Goal: Task Accomplishment & Management: Complete application form

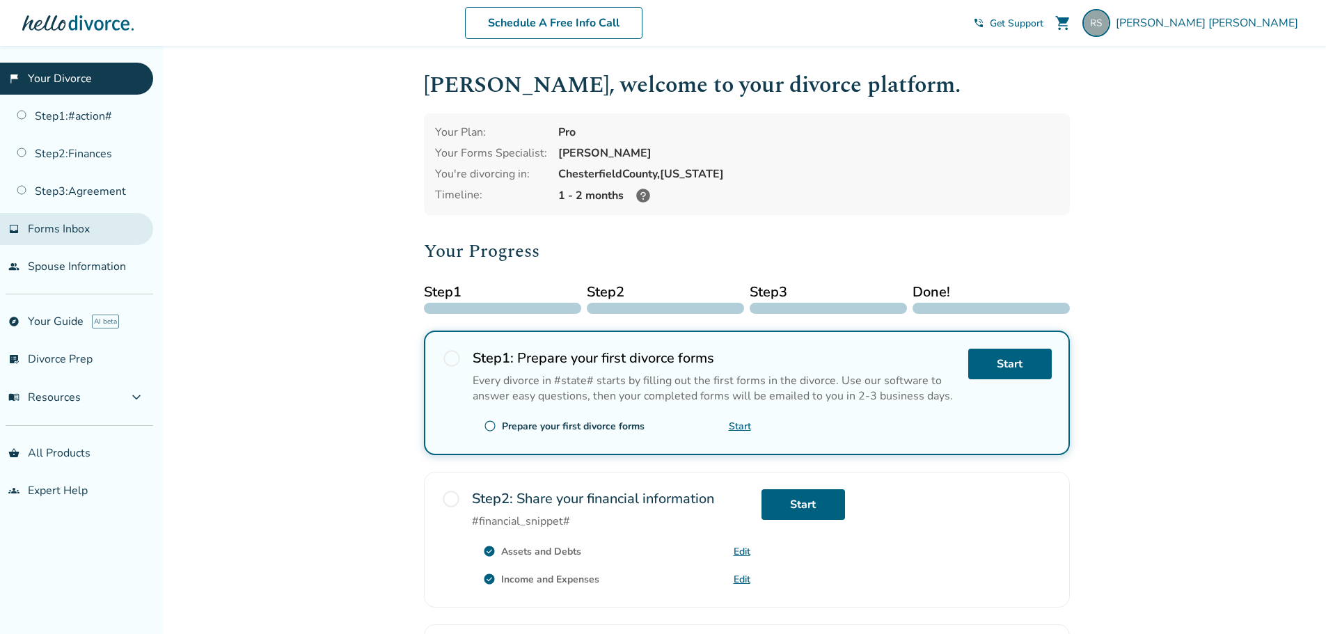
click at [84, 229] on span "Forms Inbox" at bounding box center [59, 228] width 62 height 15
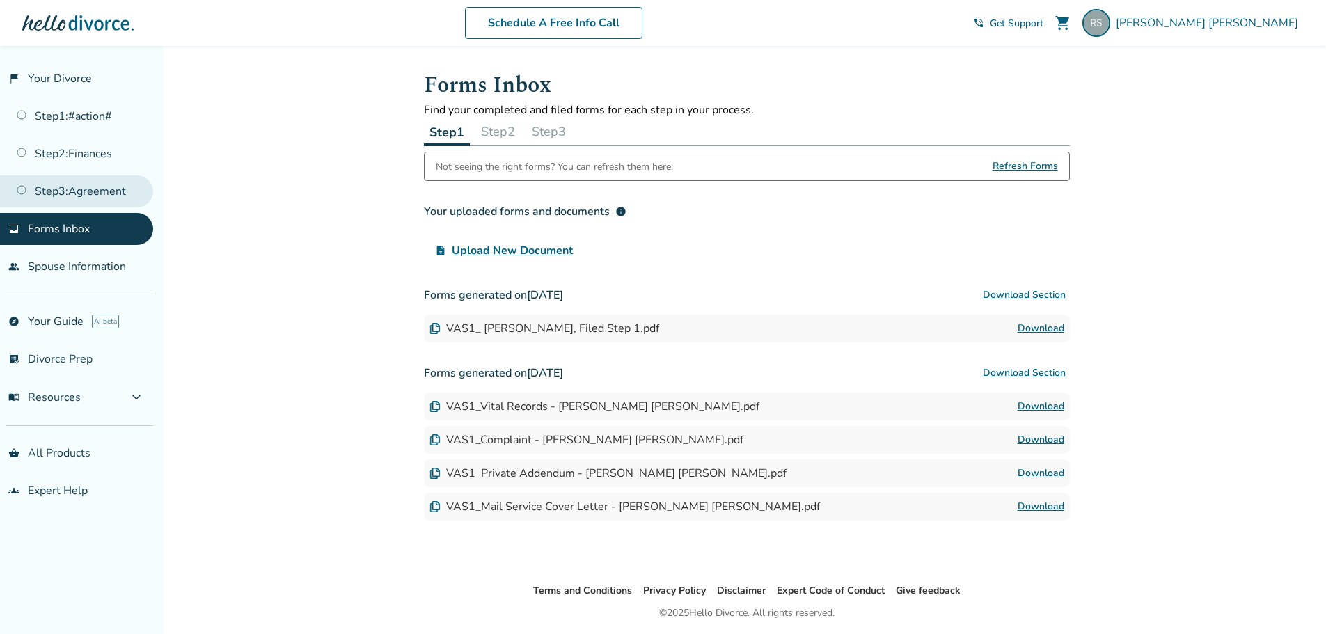
click at [105, 192] on link "Step 3 : Agreement" at bounding box center [76, 191] width 153 height 32
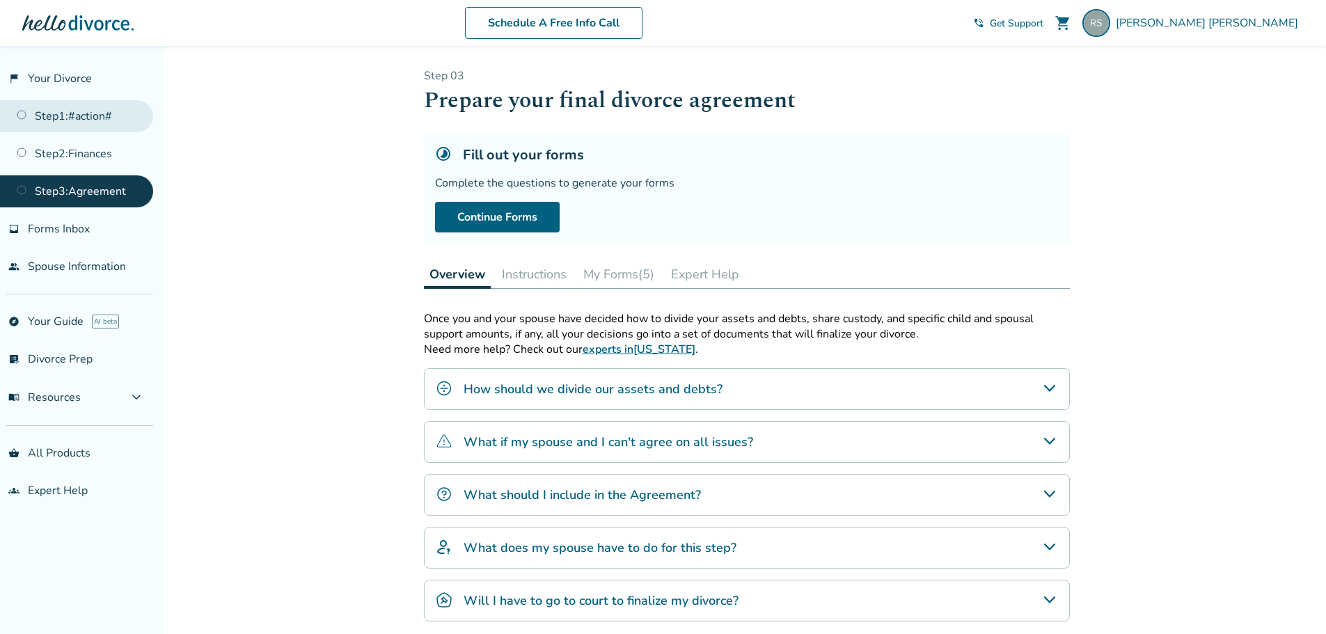
click at [78, 116] on link "Step 1 : #action#" at bounding box center [76, 116] width 153 height 32
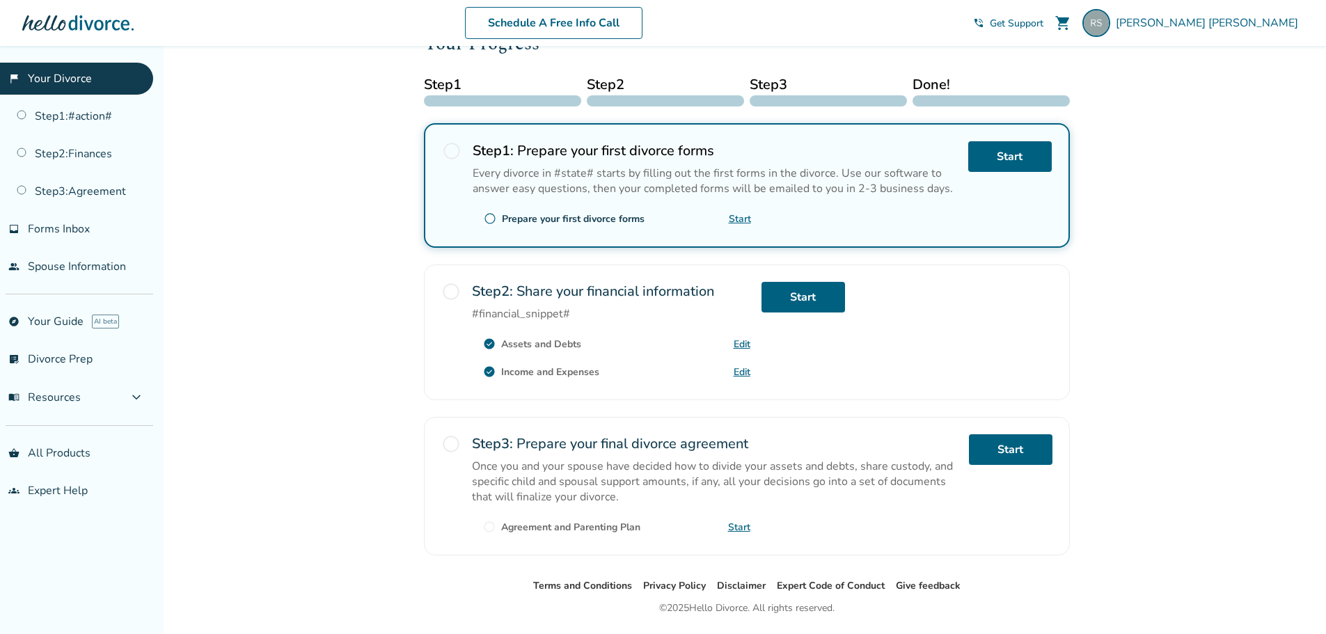
scroll to position [249, 0]
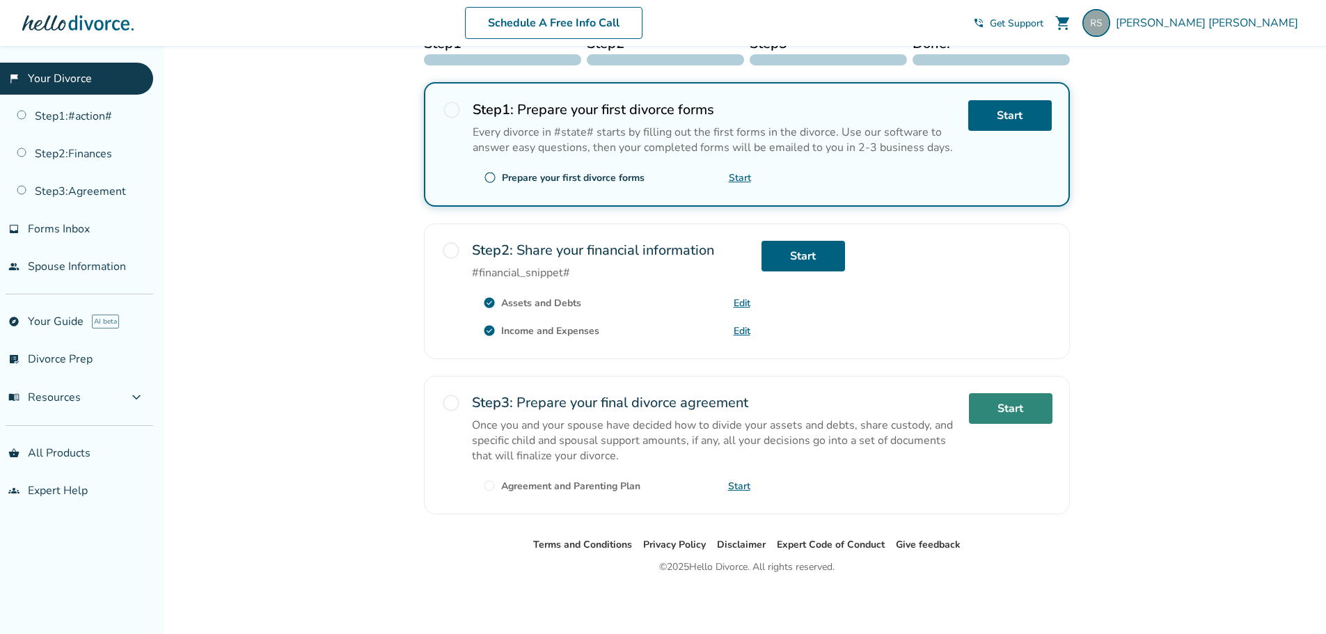
click at [1015, 405] on link "Start" at bounding box center [1011, 408] width 84 height 31
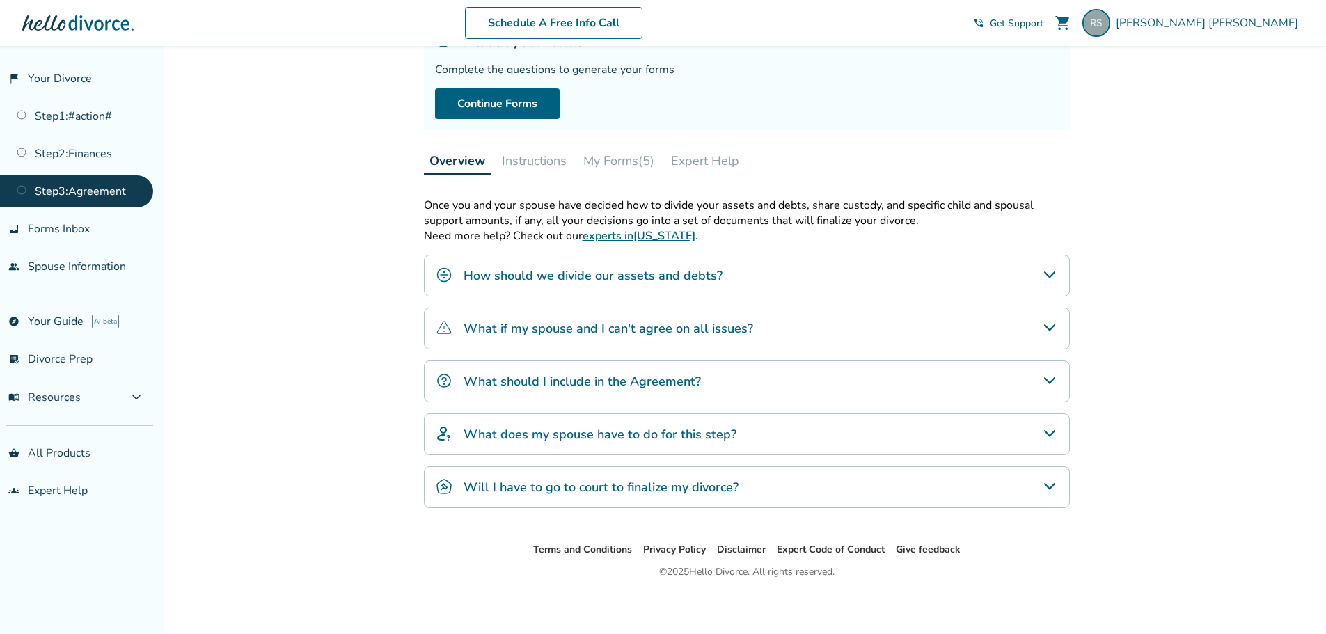
scroll to position [118, 0]
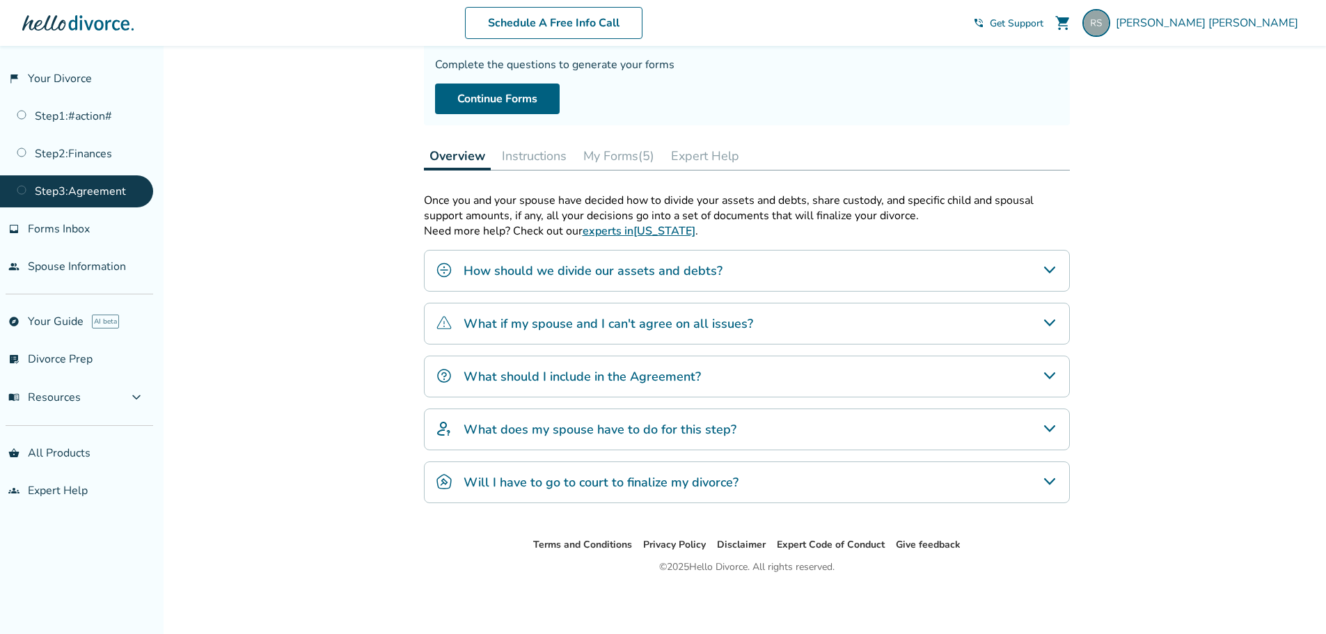
click at [602, 374] on h4 "What should I include in the Agreement?" at bounding box center [582, 377] width 237 height 18
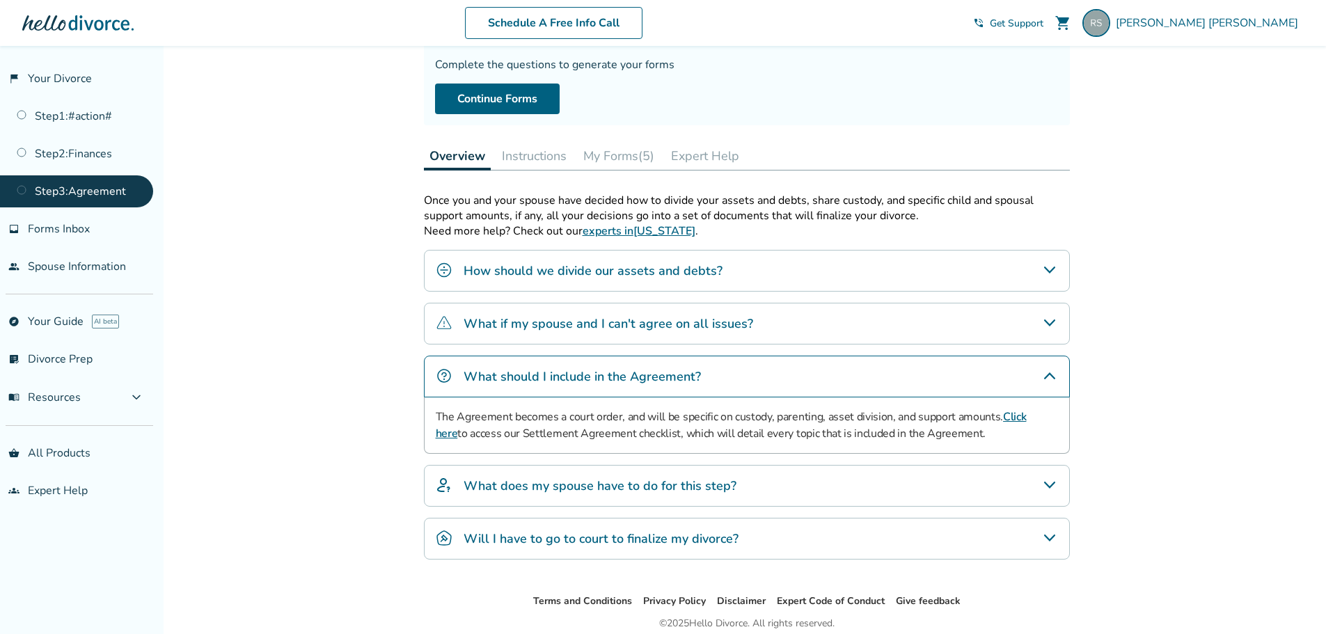
click at [610, 157] on button "My Forms (5)" at bounding box center [619, 156] width 82 height 28
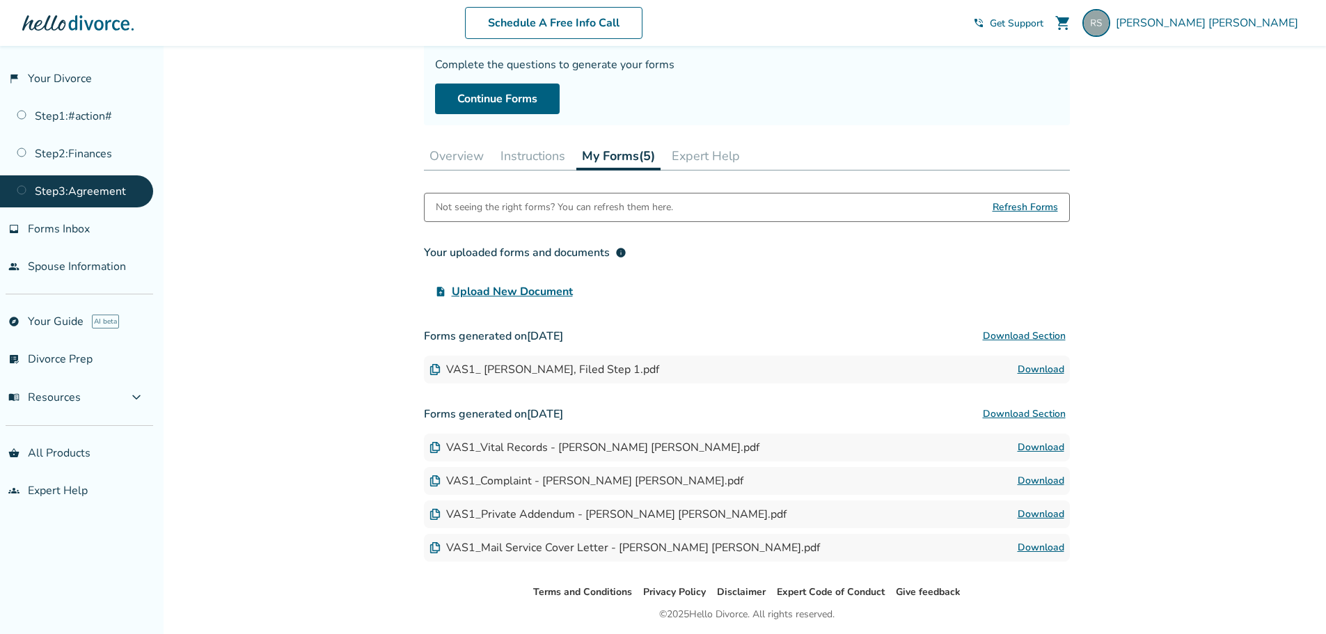
click at [1017, 211] on span "Refresh Forms" at bounding box center [1025, 208] width 65 height 28
